Goal: Task Accomplishment & Management: Complete application form

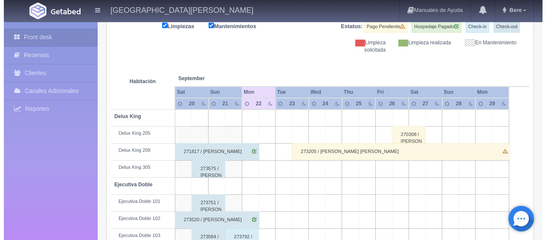
scroll to position [71, 0]
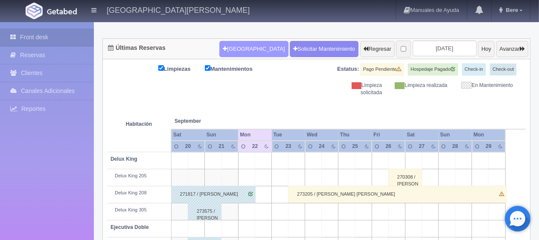
click at [238, 49] on button "[GEOGRAPHIC_DATA]" at bounding box center [253, 49] width 69 height 16
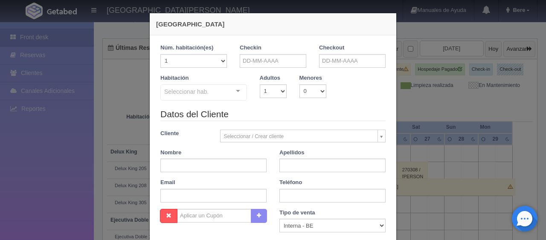
checkbox input "false"
click at [253, 54] on input "text" at bounding box center [273, 61] width 67 height 14
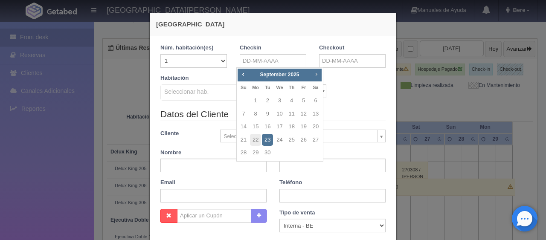
click at [314, 71] on span "Next" at bounding box center [316, 74] width 7 height 7
click at [291, 150] on link "30" at bounding box center [291, 153] width 11 height 12
type input "30-10-2025"
checkbox input "false"
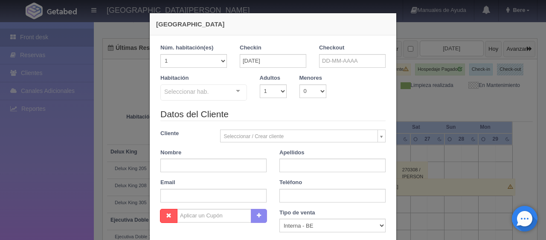
click at [314, 64] on div "Checkout" at bounding box center [352, 59] width 79 height 30
click at [320, 61] on input "text" at bounding box center [352, 61] width 67 height 14
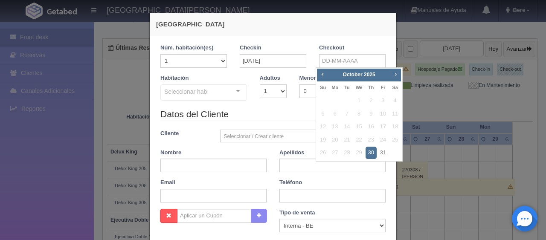
click at [394, 73] on span "Next" at bounding box center [395, 74] width 7 height 7
click at [322, 112] on link "2" at bounding box center [322, 114] width 11 height 12
type input "02-11-2025"
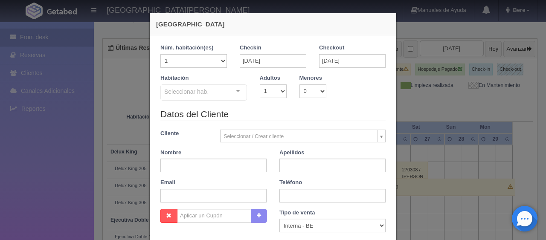
checkbox input "false"
click at [223, 163] on input "text" at bounding box center [213, 166] width 106 height 14
paste input "Rene Ricardo Flores Guerrero"
drag, startPoint x: 194, startPoint y: 163, endPoint x: 250, endPoint y: 160, distance: 56.4
click at [250, 160] on input "Rene Ricardo Flores Guerrero" at bounding box center [213, 166] width 106 height 14
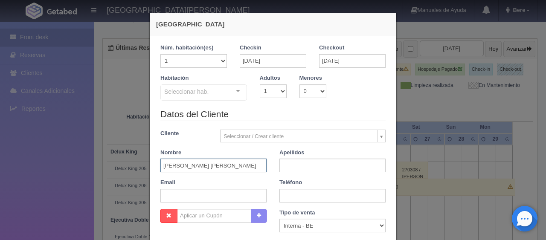
type input "Rene Ricardo Flores Guerrero"
click at [303, 160] on input "text" at bounding box center [332, 166] width 106 height 14
paste input "Flores Guerrero"
drag, startPoint x: 278, startPoint y: 166, endPoint x: 244, endPoint y: 173, distance: 35.2
click at [264, 171] on div "Datos del Cliente Cliente Seleccionar / Crear cliente Nuevo Cliente Adriana Nav…" at bounding box center [273, 158] width 238 height 101
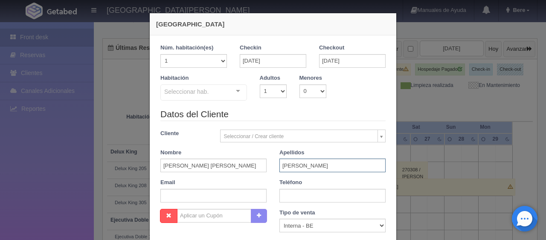
type input "Flores Guerrero"
click at [243, 166] on input "Rene Ricardo Flores Guerrero" at bounding box center [213, 166] width 106 height 14
type input "Rene Ricardo"
click at [313, 231] on select "Correo Electronico Interna - BE Llamada OTA Externa Otro WALK IN" at bounding box center [332, 226] width 106 height 14
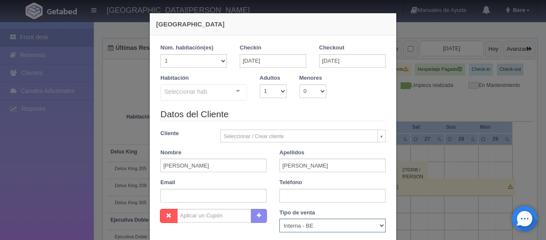
select select "extota"
click at [279, 219] on select "Correo Electronico Interna - BE Llamada OTA Externa Otro WALK IN" at bounding box center [332, 226] width 106 height 14
click at [206, 194] on input "text" at bounding box center [213, 196] width 106 height 14
paste input "rguerr.687941@guest.booking.com"
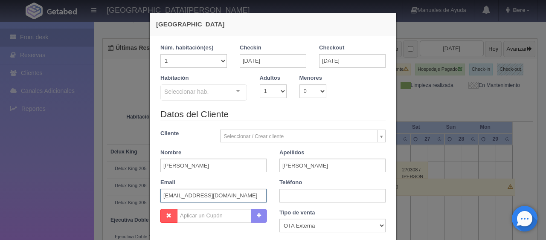
type input "rguerr.687941@guest.booking.com"
click at [288, 194] on input "text" at bounding box center [332, 196] width 106 height 14
paste input "1 708 275 7144"
type input "1 708 275 7144"
click at [271, 91] on select "1 2 3 4 5 6 7 8 9 10" at bounding box center [273, 91] width 27 height 14
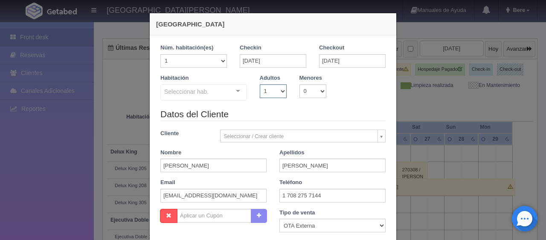
select select "2"
click at [260, 84] on select "1 2 3 4 5 6 7 8 9 10" at bounding box center [273, 91] width 27 height 14
click at [232, 95] on div "Seleccionar hab. SUITE SUITE - Sin asignar Habitación Personas con Movilidad Re…" at bounding box center [203, 92] width 87 height 17
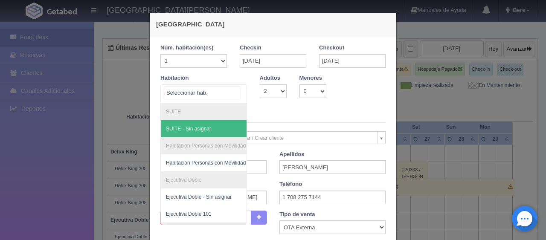
scroll to position [43, 0]
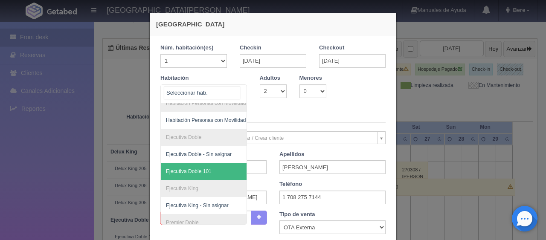
click at [198, 170] on span "Ejecutiva Doble 101" at bounding box center [189, 171] width 46 height 6
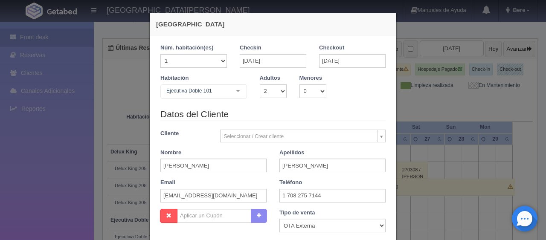
checkbox input "false"
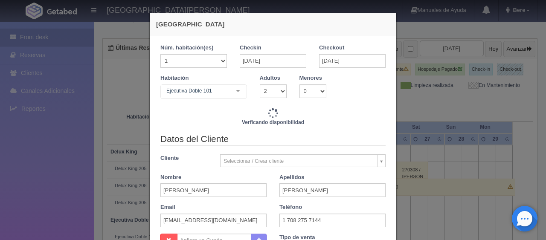
type input "4647.00"
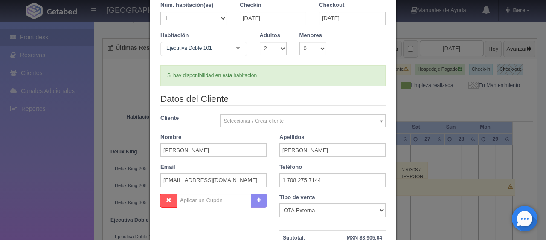
scroll to position [128, 0]
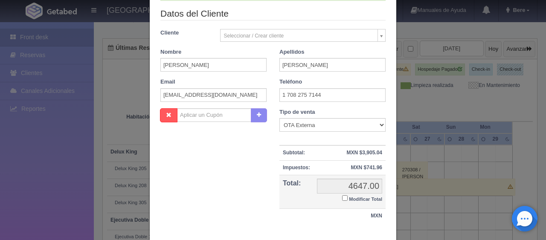
click at [342, 197] on input "Modificar Total" at bounding box center [345, 198] width 6 height 6
checkbox input "true"
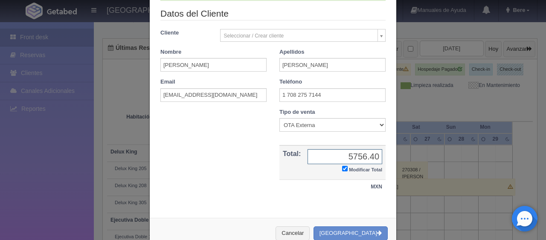
type input "5756.40"
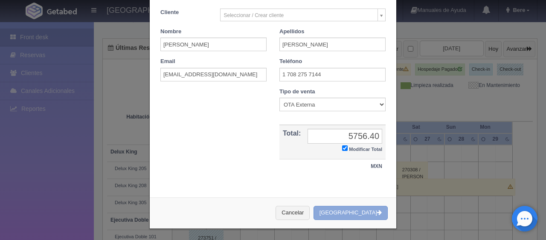
click at [357, 214] on button "[GEOGRAPHIC_DATA]" at bounding box center [350, 213] width 74 height 14
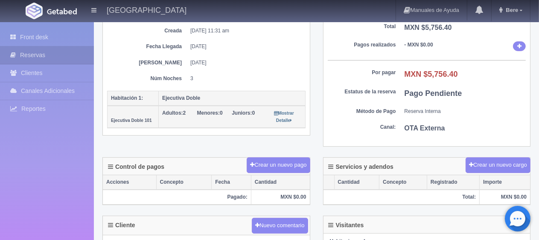
scroll to position [256, 0]
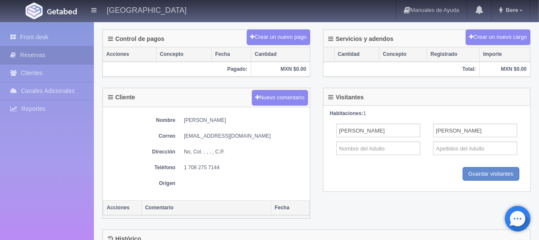
drag, startPoint x: 181, startPoint y: 116, endPoint x: 265, endPoint y: 125, distance: 85.0
click at [264, 117] on dl "Nombre [PERSON_NAME]" at bounding box center [206, 120] width 198 height 7
copy dd "[PERSON_NAME]"
drag, startPoint x: 181, startPoint y: 165, endPoint x: 223, endPoint y: 165, distance: 42.7
click at [223, 165] on dl "Teléfono [PHONE_NUMBER]" at bounding box center [206, 167] width 198 height 7
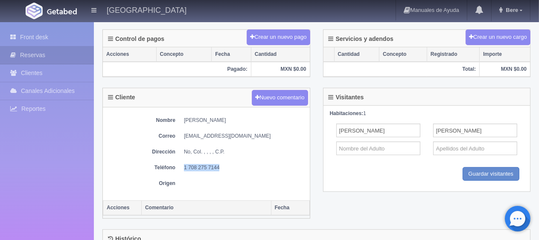
copy dd "1 708 275 7144"
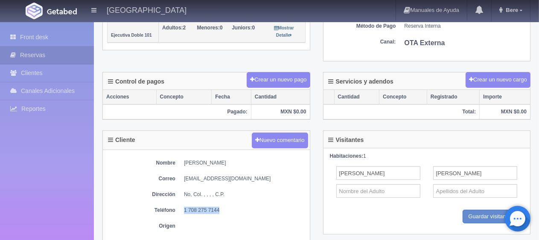
scroll to position [85, 0]
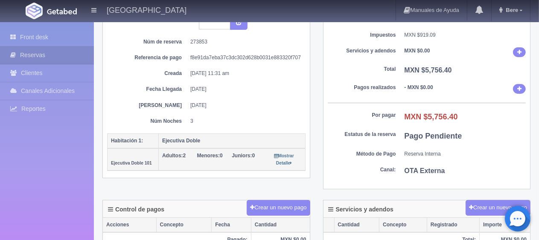
click at [336, 93] on div "Sub Total MXN $4,837.31 Impuestos MXN $919.09 Servicios y adendos MXN $0.00 Tot…" at bounding box center [426, 97] width 207 height 183
click at [58, 39] on link "Front desk" at bounding box center [47, 37] width 94 height 17
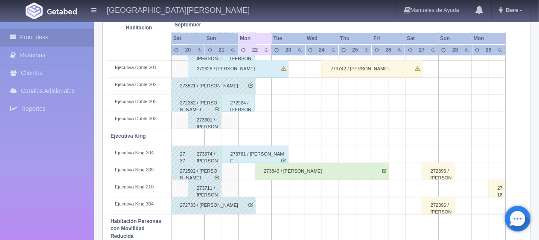
scroll to position [426, 0]
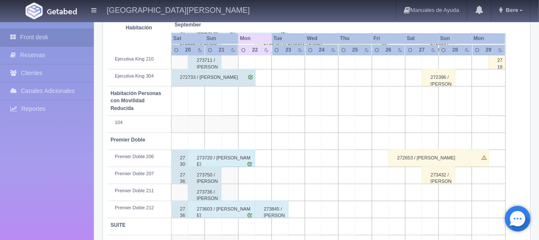
click at [269, 207] on div "273845 / [PERSON_NAME]" at bounding box center [272, 209] width 34 height 17
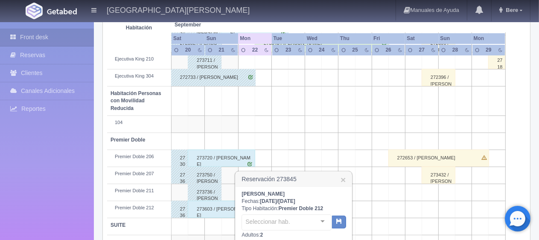
scroll to position [545, 0]
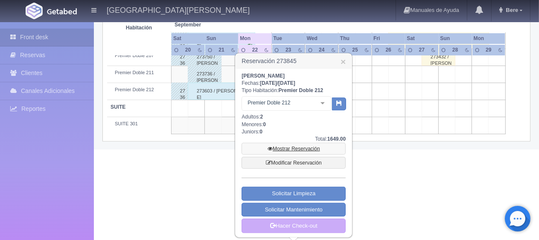
click at [294, 149] on link "Mostrar Reservación" at bounding box center [293, 149] width 104 height 12
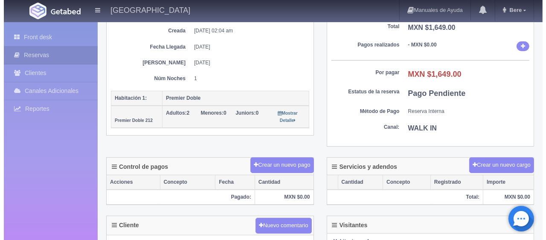
scroll to position [171, 0]
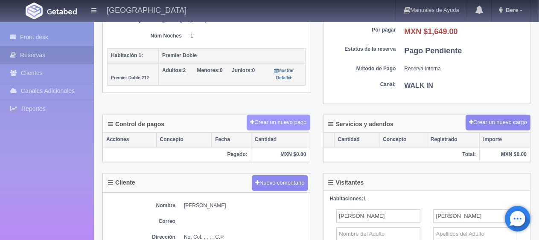
click at [268, 122] on button "Crear un nuevo pago" at bounding box center [278, 123] width 63 height 16
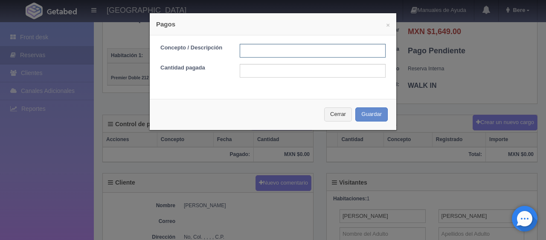
click at [280, 44] on input "text" at bounding box center [313, 51] width 146 height 14
click at [445, 93] on div "× Pagos Concepto / Descripción Cantidad pagada Cerrar Guardar" at bounding box center [273, 120] width 546 height 240
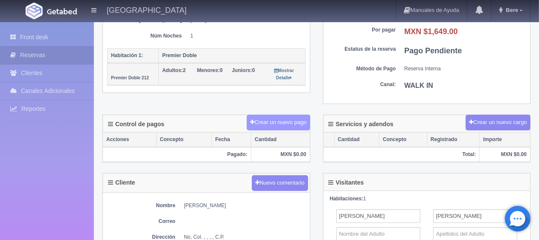
click at [285, 118] on button "Crear un nuevo pago" at bounding box center [278, 123] width 63 height 16
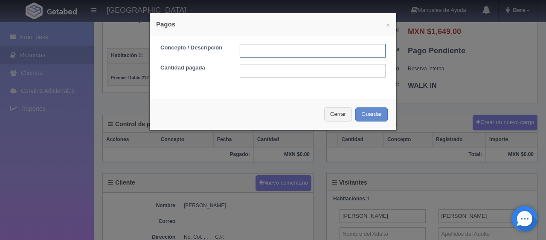
click at [257, 53] on input "text" at bounding box center [313, 51] width 146 height 14
type input "Total Tarjeta"
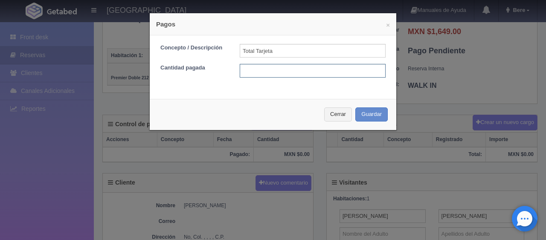
click at [283, 73] on input "text" at bounding box center [313, 71] width 146 height 14
type input "1649"
click at [389, 119] on div "Cerrar Guardar" at bounding box center [273, 114] width 247 height 31
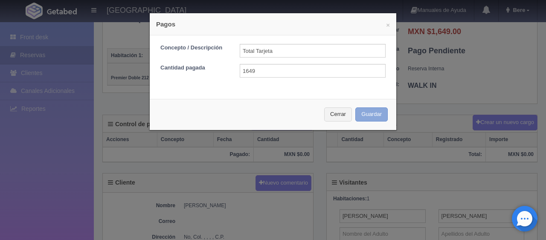
click at [377, 115] on button "Guardar" at bounding box center [371, 114] width 32 height 14
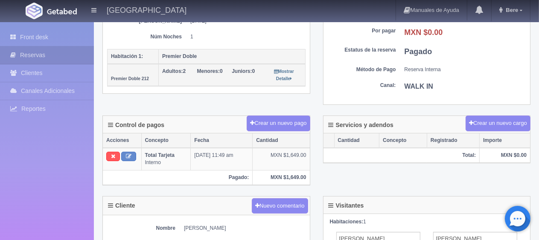
scroll to position [170, 0]
click at [17, 37] on icon at bounding box center [15, 37] width 10 height 9
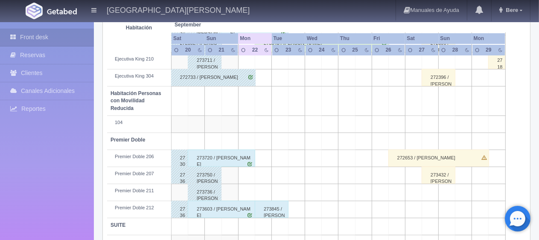
scroll to position [455, 0]
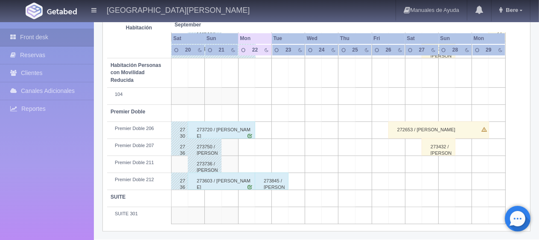
click at [221, 183] on div "273603 / [PERSON_NAME]" at bounding box center [221, 181] width 67 height 17
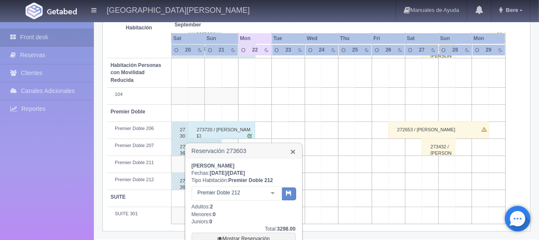
click at [291, 149] on link "×" at bounding box center [292, 151] width 5 height 9
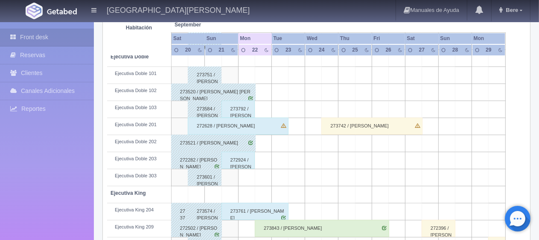
scroll to position [199, 0]
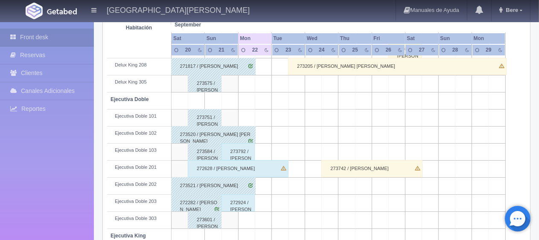
click at [190, 133] on div "273520 / [PERSON_NAME]" at bounding box center [213, 134] width 84 height 17
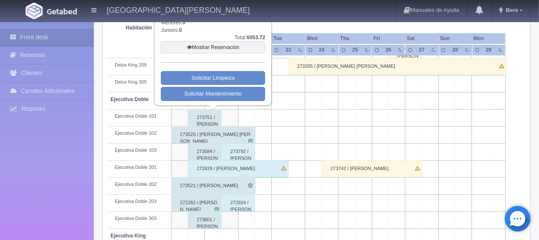
scroll to position [113, 0]
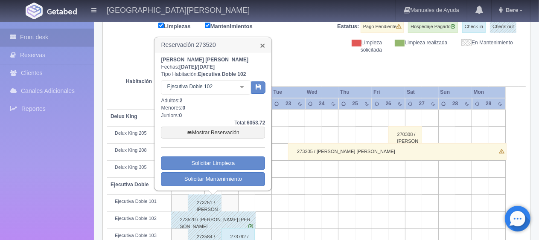
click at [260, 44] on link "×" at bounding box center [262, 45] width 5 height 9
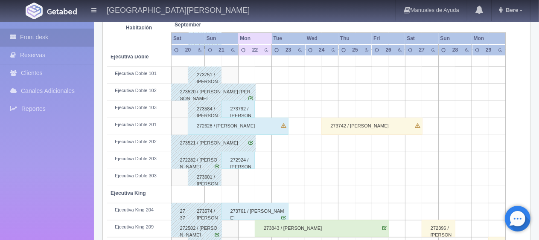
scroll to position [284, 0]
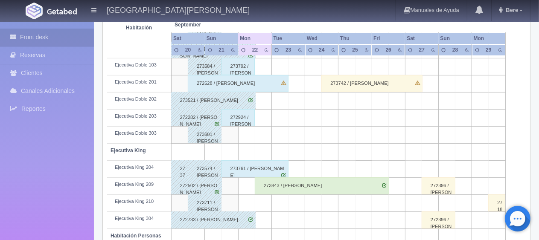
click at [221, 224] on div "272733 / [PERSON_NAME]" at bounding box center [213, 220] width 84 height 17
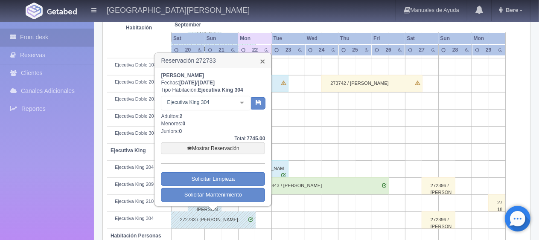
click at [263, 60] on link "×" at bounding box center [262, 61] width 5 height 9
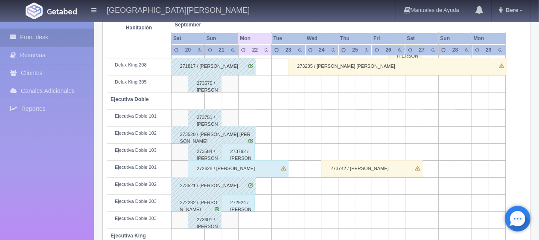
scroll to position [0, 0]
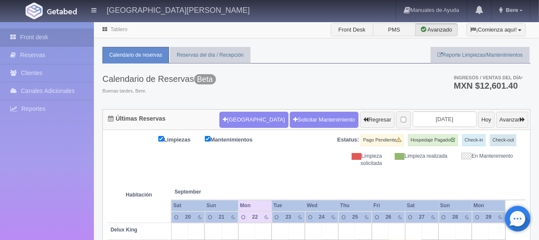
click at [220, 156] on div "Limpiezas Mantenimientos Estatus: Pago Pendiente Hospedaje Pagado Check-in Chec…" at bounding box center [316, 150] width 418 height 33
click at [253, 90] on div "Calendario de Reservas Beta Buenas tardes, [GEOGRAPHIC_DATA]. Ingresos / Ventas…" at bounding box center [316, 87] width 428 height 46
click at [262, 58] on ul "Calendario de reservas Reservas del día / Recepción Reporte Limpiezas/Mantenimi…" at bounding box center [316, 55] width 428 height 17
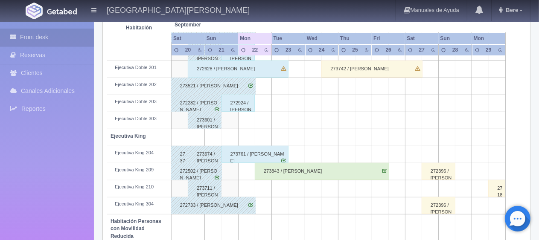
scroll to position [256, 0]
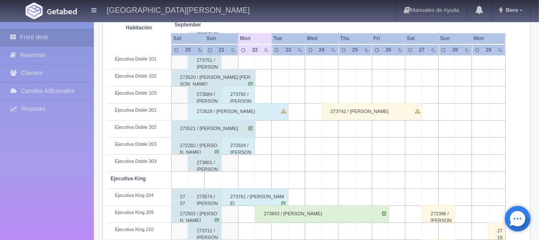
click at [232, 149] on div "272924 / [PERSON_NAME] [PERSON_NAME]" at bounding box center [238, 145] width 34 height 17
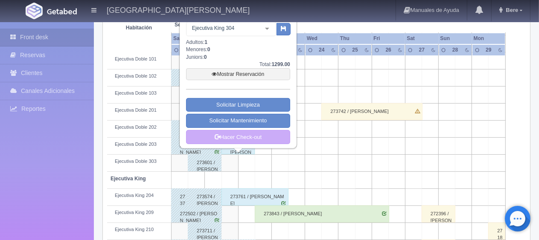
scroll to position [299, 0]
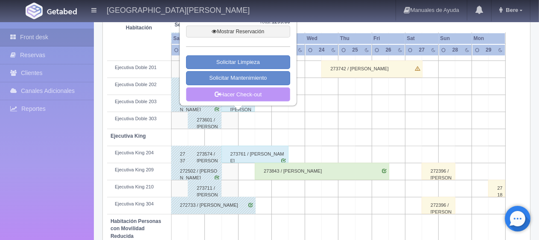
click at [248, 99] on link "Hacer Check-out" at bounding box center [238, 94] width 104 height 15
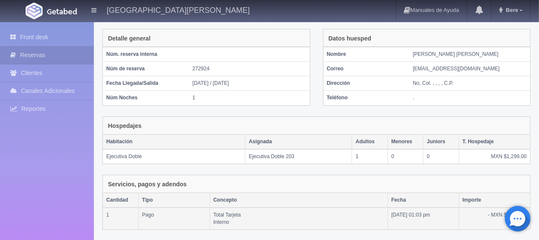
scroll to position [167, 0]
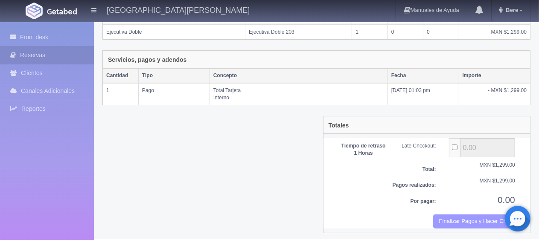
click at [459, 218] on button "Finalizar Pagos y Hacer Checkout" at bounding box center [474, 222] width 82 height 14
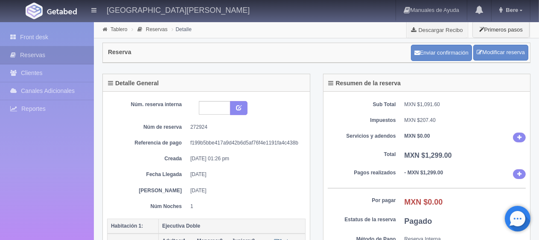
scroll to position [128, 0]
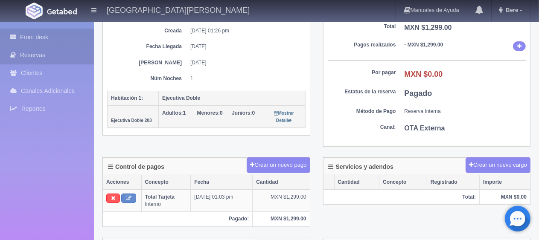
click at [27, 38] on link "Front desk" at bounding box center [47, 37] width 94 height 17
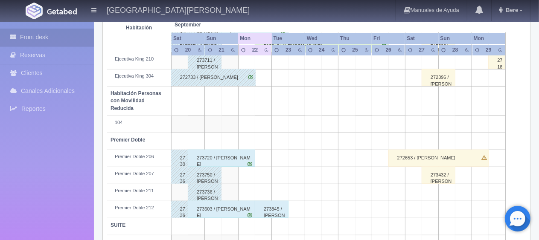
scroll to position [455, 0]
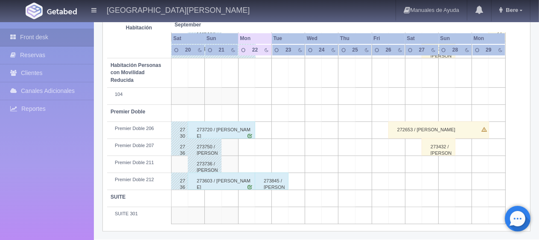
click at [218, 183] on div "273603 / [PERSON_NAME]" at bounding box center [221, 181] width 67 height 17
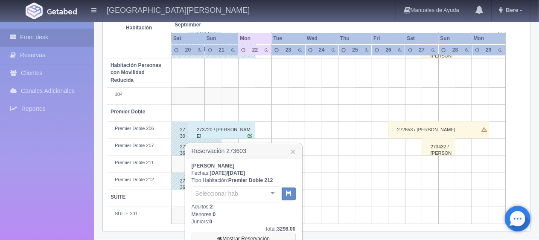
scroll to position [531, 0]
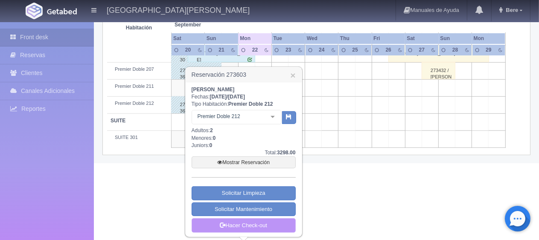
click at [229, 224] on link "Hacer Check-out" at bounding box center [243, 225] width 104 height 15
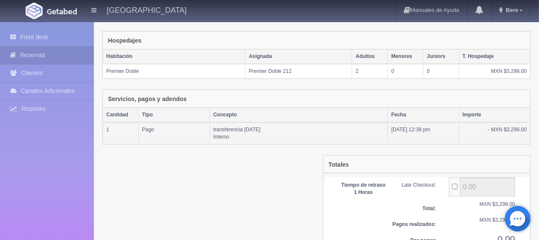
scroll to position [167, 0]
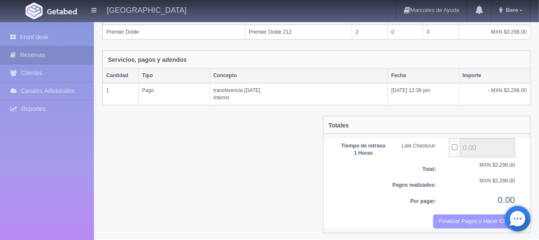
click at [449, 221] on button "Finalizar Pagos y Hacer Checkout" at bounding box center [474, 222] width 82 height 14
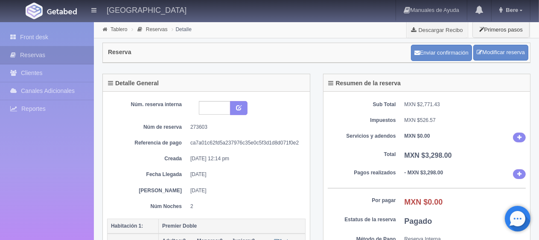
scroll to position [85, 0]
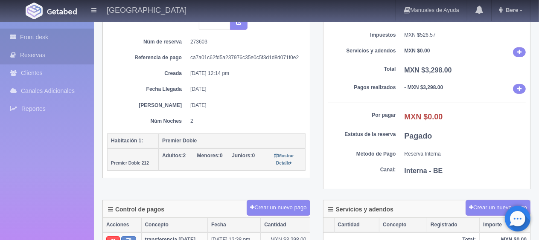
click at [24, 37] on link "Front desk" at bounding box center [47, 37] width 94 height 17
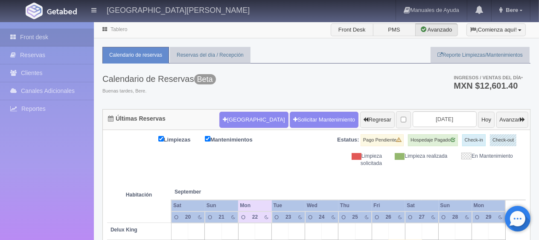
click at [282, 73] on div "Calendario de Reservas Beta Buenas tardes, [GEOGRAPHIC_DATA]. Ingresos / Ventas…" at bounding box center [316, 87] width 428 height 46
click at [251, 117] on button "[GEOGRAPHIC_DATA]" at bounding box center [253, 120] width 69 height 16
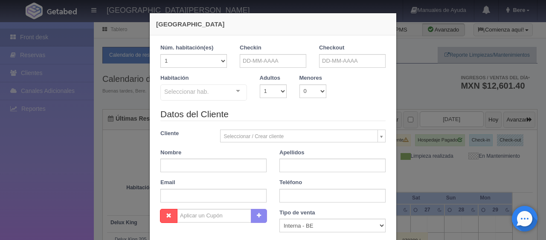
checkbox input "false"
click at [257, 54] on input "text" at bounding box center [273, 61] width 67 height 14
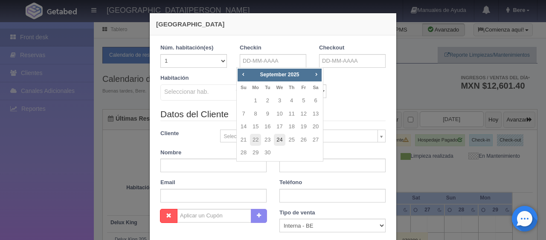
click at [281, 134] on link "24" at bounding box center [279, 140] width 11 height 12
type input "[DATE]"
checkbox input "false"
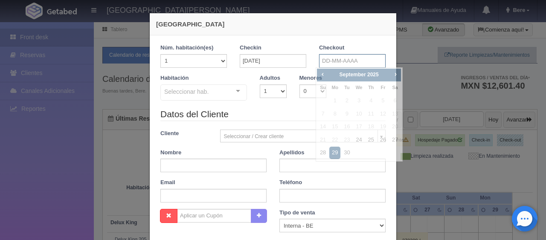
click at [360, 59] on input "text" at bounding box center [352, 61] width 67 height 14
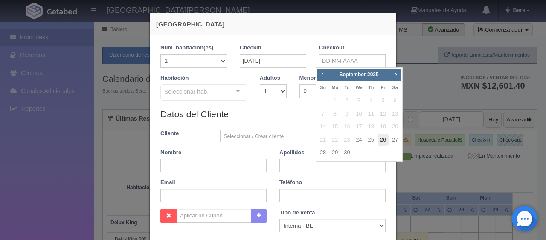
click at [383, 138] on link "26" at bounding box center [382, 140] width 11 height 12
type input "[DATE]"
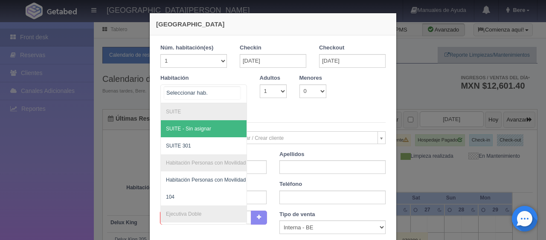
checkbox input "false"
click at [238, 91] on div at bounding box center [237, 91] width 17 height 13
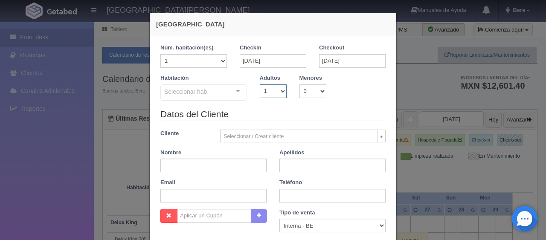
click at [271, 90] on select "1 2 3 4 5 6 7 8 9 10" at bounding box center [273, 91] width 27 height 14
select select "2"
click at [260, 84] on select "1 2 3 4 5 6 7 8 9 10" at bounding box center [273, 91] width 27 height 14
checkbox input "false"
click at [269, 86] on select "1 2 3 4 5 6 7 8 9 10" at bounding box center [273, 91] width 27 height 14
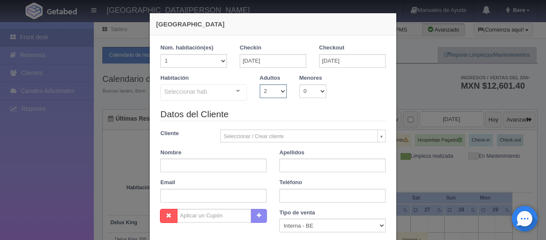
select select "1"
click at [260, 84] on select "1 2 3 4 5 6 7 8 9 10" at bounding box center [273, 91] width 27 height 14
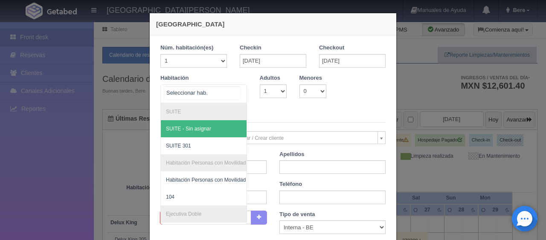
click at [235, 95] on div at bounding box center [237, 91] width 17 height 13
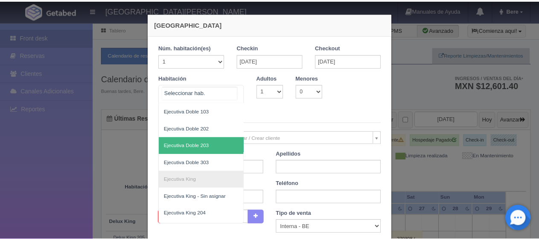
scroll to position [256, 0]
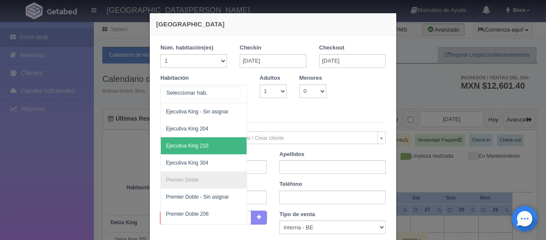
click at [217, 151] on span "Ejecutiva King 210" at bounding box center [232, 145] width 143 height 17
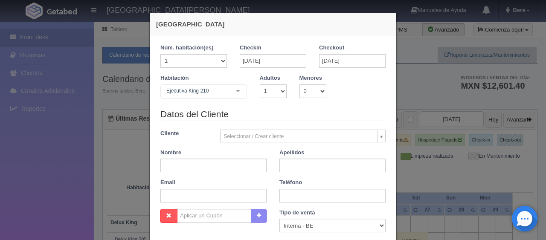
checkbox input "false"
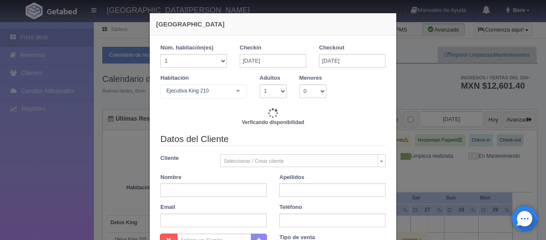
type input "2598.00"
checkbox input "false"
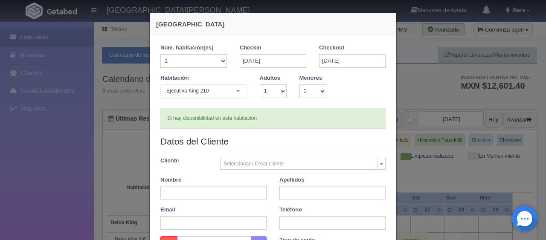
click at [106, 64] on div "[GEOGRAPHIC_DATA] 1 Núm. habitación(es) 1 2 3 4 5 6 7 8 9 10 11 12 13 14 15 16 …" at bounding box center [273, 120] width 546 height 240
